Goal: Find specific page/section: Find specific page/section

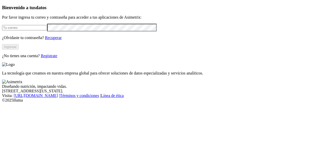
type input "[PERSON_NAME][EMAIL_ADDRESS][PERSON_NAME][DOMAIN_NAME]"
click at [19, 49] on button "Ingresar" at bounding box center [10, 46] width 17 height 5
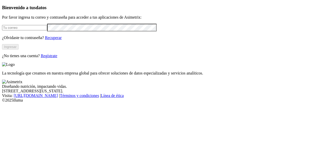
type input "paula.duque@asimetrix.co"
click at [19, 49] on button "Ingresar" at bounding box center [10, 46] width 17 height 5
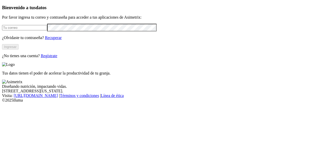
type input "paula.duque@asimetrix.co"
click at [19, 49] on button "Ingresar" at bounding box center [10, 46] width 17 height 5
